Goal: Task Accomplishment & Management: Manage account settings

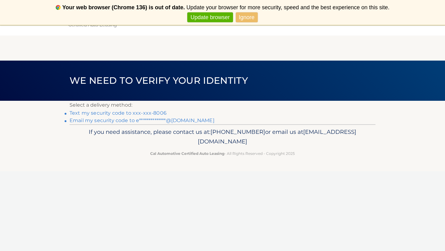
click at [152, 113] on link "Text my security code to xxx-xxx-8006" at bounding box center [118, 113] width 97 height 6
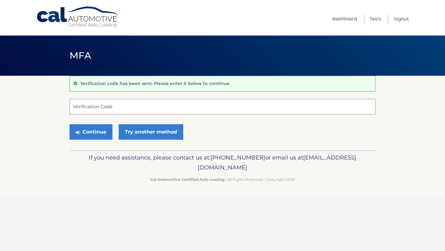
click at [152, 113] on input "Verification Code" at bounding box center [223, 106] width 306 height 15
type input "927884"
click at [95, 136] on button "Continue" at bounding box center [91, 131] width 43 height 15
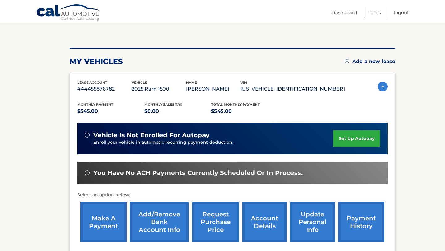
scroll to position [56, 0]
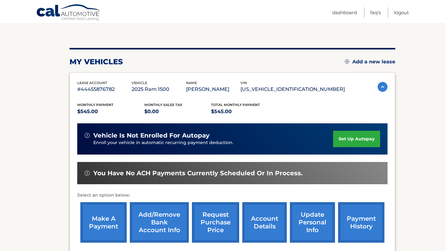
click at [267, 224] on link "account details" at bounding box center [264, 222] width 44 height 40
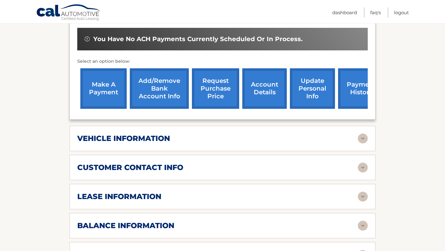
scroll to position [198, 0]
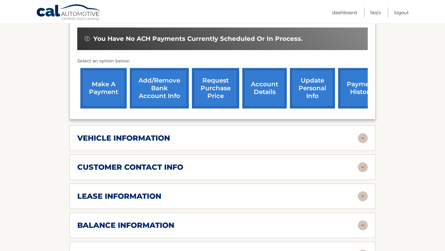
click at [89, 91] on link "make a payment" at bounding box center [103, 88] width 46 height 40
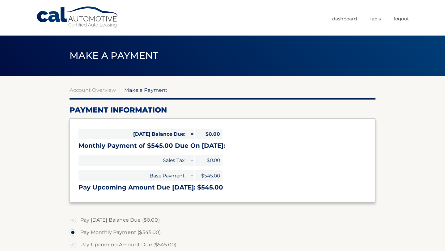
select select "OGM1ZWM5NGQtM2RlYi00ZWNlLTlkYTgtNWIzN2NhMDdiZGUw"
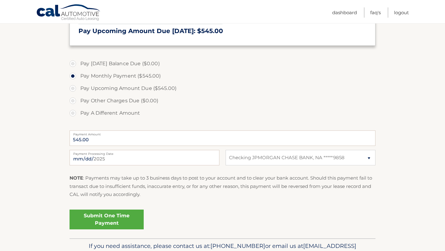
scroll to position [191, 0]
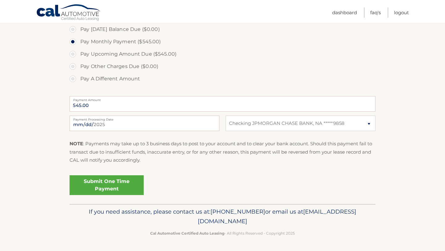
click at [122, 185] on link "Submit One Time Payment" at bounding box center [107, 185] width 74 height 20
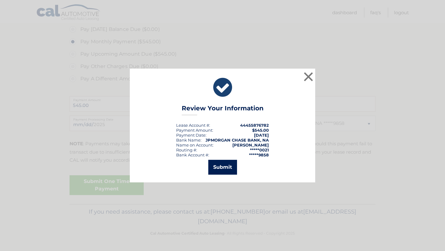
click at [221, 170] on button "Submit" at bounding box center [222, 167] width 29 height 15
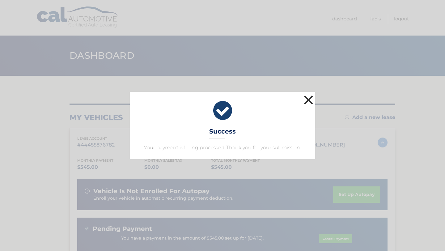
click at [308, 101] on button "×" at bounding box center [308, 100] width 12 height 12
